Goal: Task Accomplishment & Management: Manage account settings

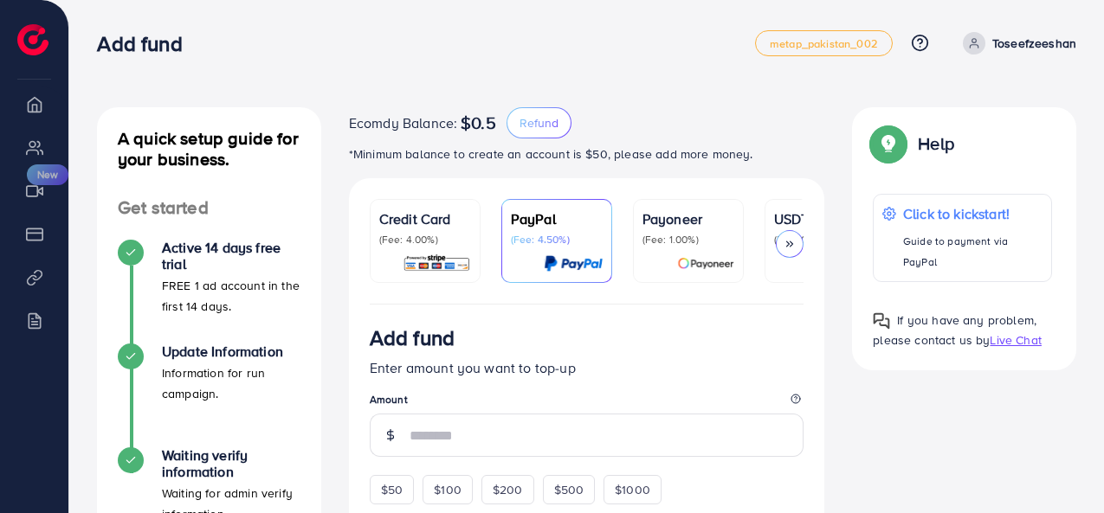
click at [1030, 43] on p "Toseefzeeshan" at bounding box center [1034, 43] width 84 height 21
click at [1019, 45] on p "Toseefzeeshan" at bounding box center [1034, 43] width 84 height 21
click at [822, 44] on span "metap_pakistan_002" at bounding box center [824, 43] width 108 height 11
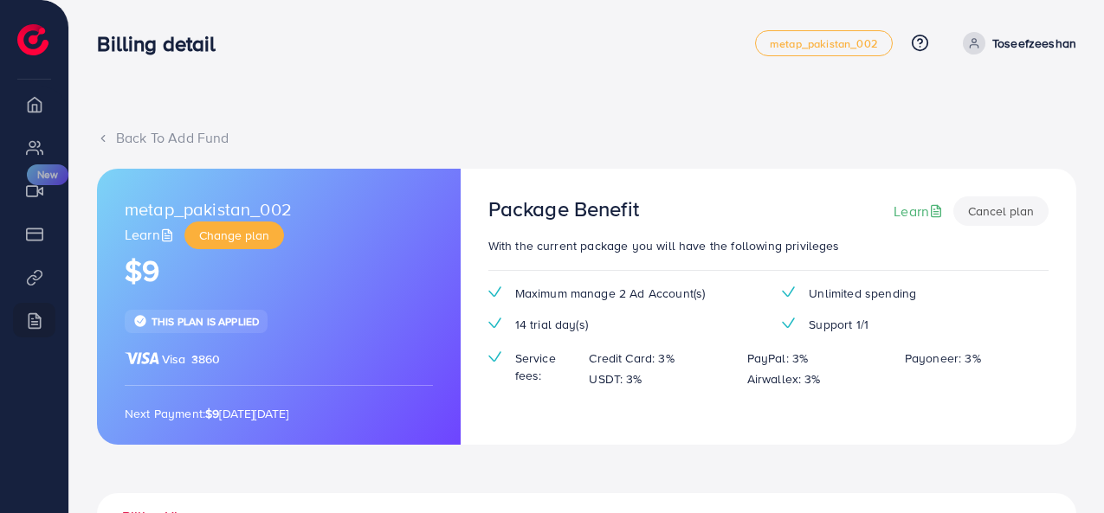
click at [994, 214] on button "Cancel plan" at bounding box center [1000, 211] width 95 height 29
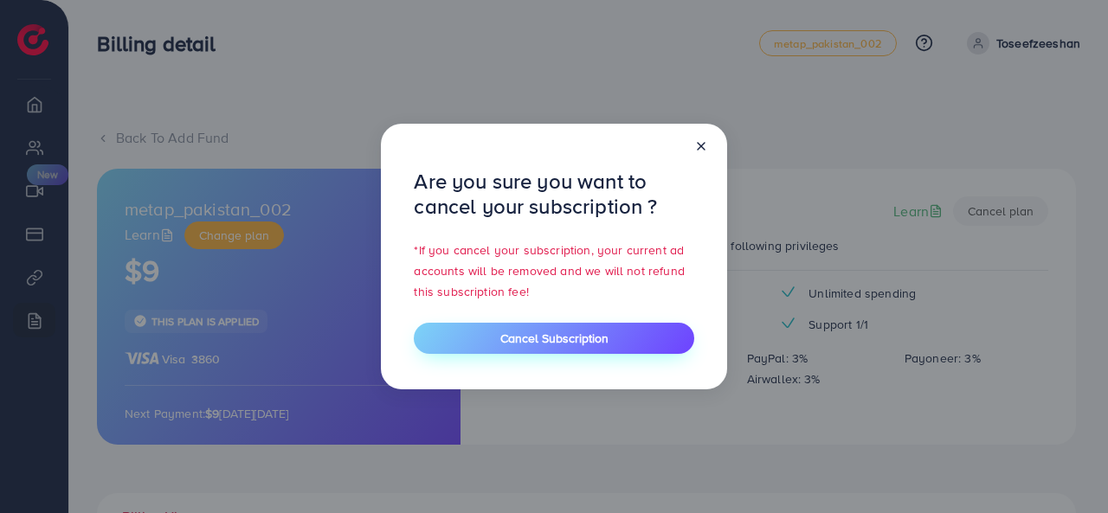
click at [547, 345] on span "Cancel Subscription" at bounding box center [554, 338] width 108 height 17
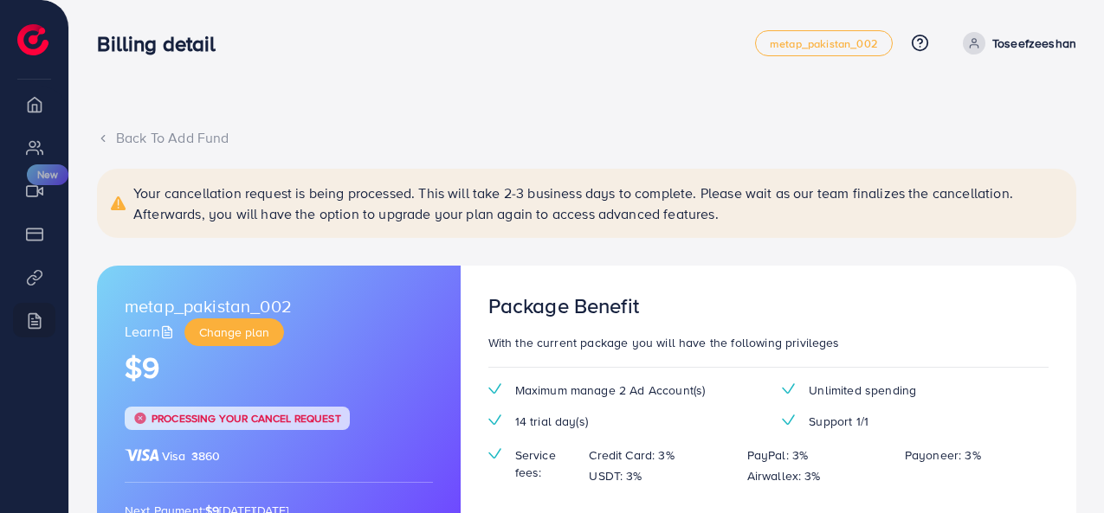
scroll to position [87, 0]
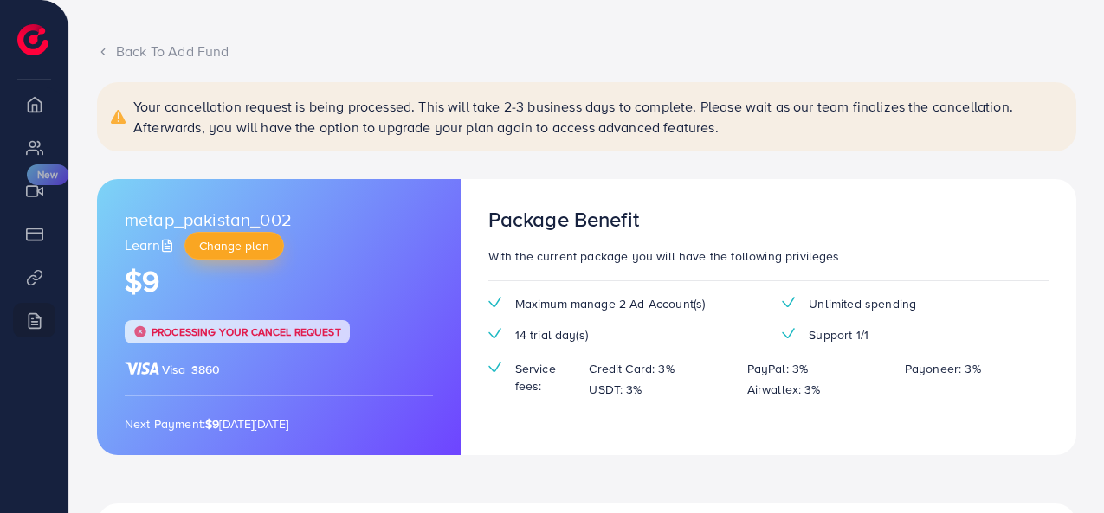
drag, startPoint x: 241, startPoint y: 249, endPoint x: 249, endPoint y: 254, distance: 10.1
click at [242, 249] on span "Change plan" at bounding box center [234, 245] width 70 height 17
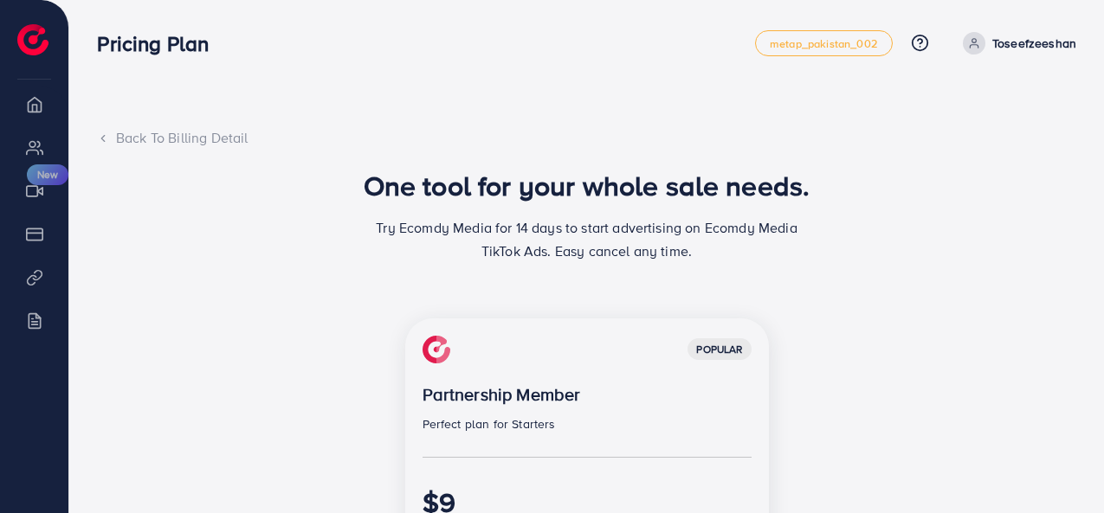
click at [99, 134] on icon at bounding box center [103, 138] width 12 height 12
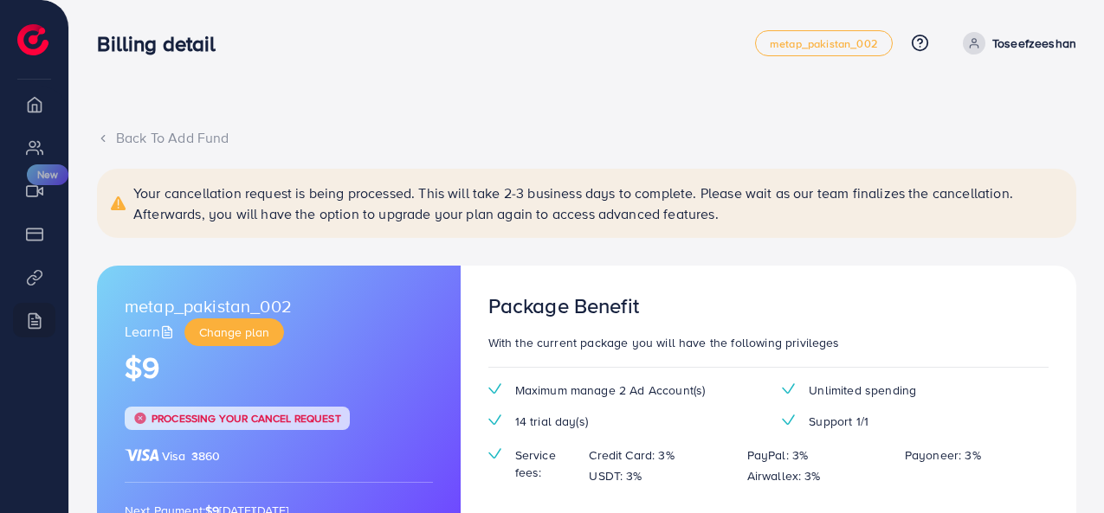
scroll to position [87, 0]
